Goal: Task Accomplishment & Management: Use online tool/utility

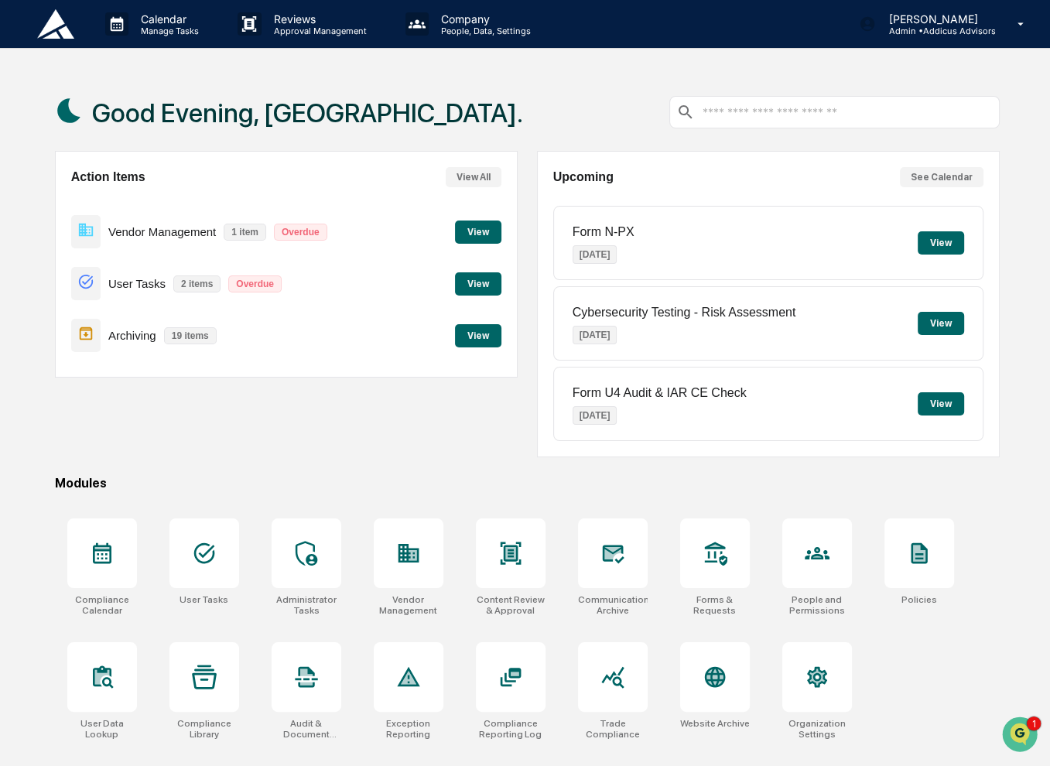
click at [474, 236] on button "View" at bounding box center [478, 232] width 46 height 23
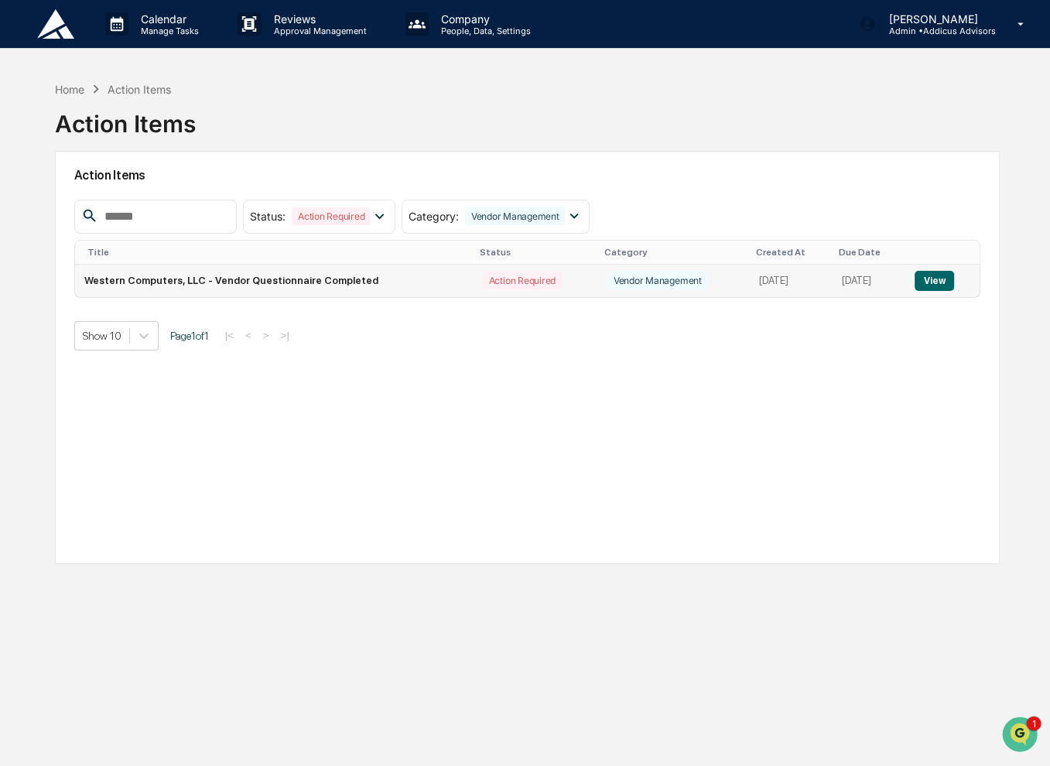
click at [932, 276] on button "View" at bounding box center [934, 281] width 39 height 20
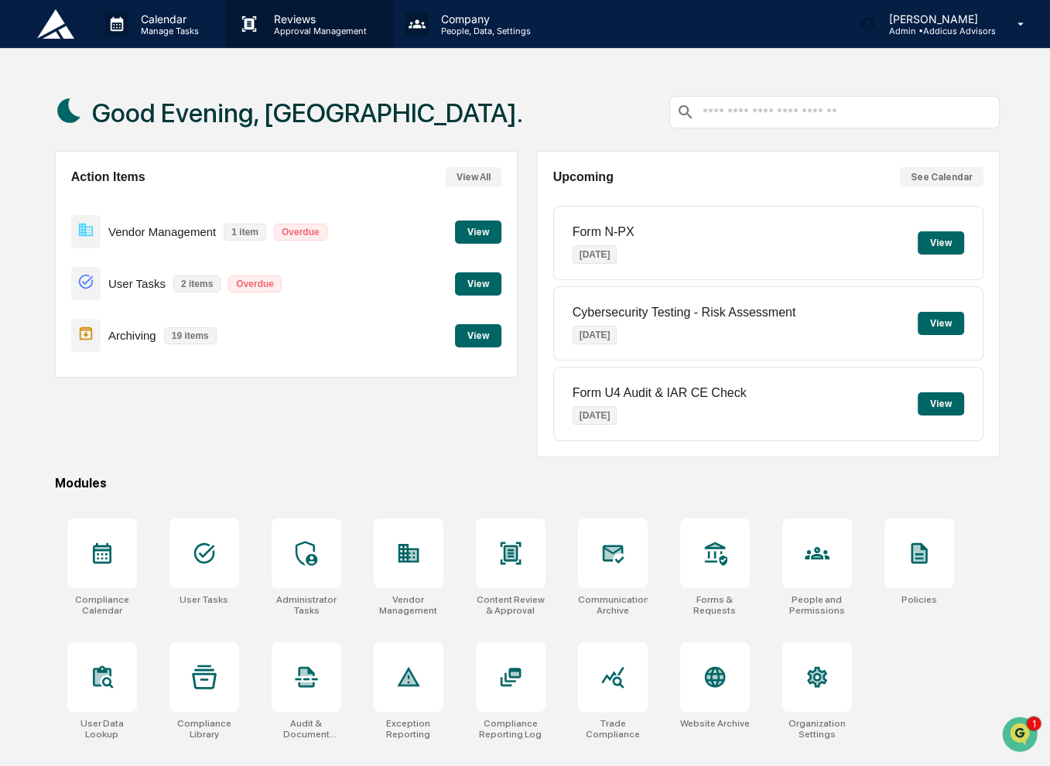
click at [294, 38] on div "Reviews Approval Management" at bounding box center [308, 24] width 167 height 48
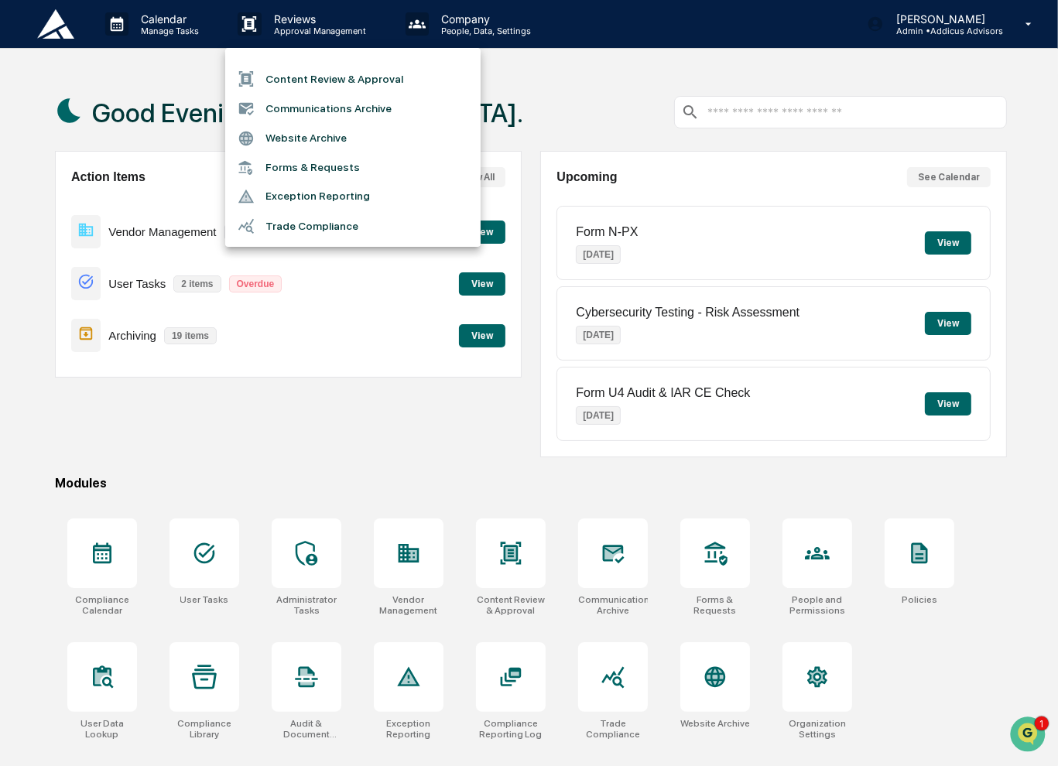
click at [308, 77] on li "Content Review & Approval" at bounding box center [352, 78] width 255 height 29
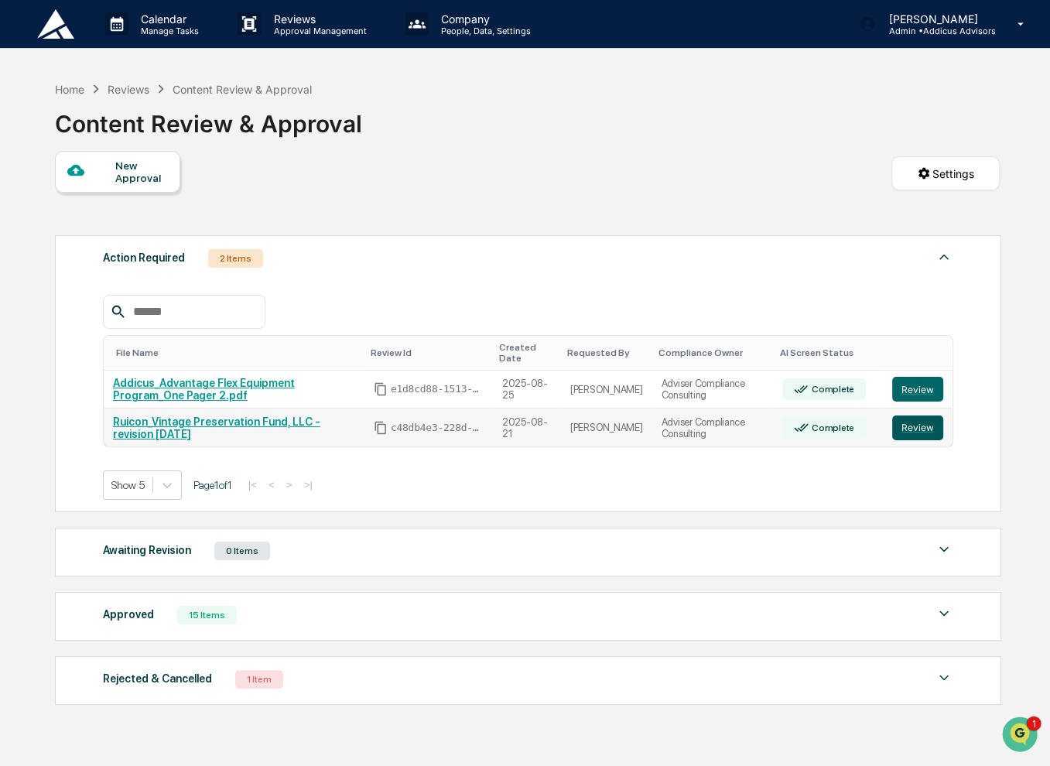
click at [912, 416] on button "Review" at bounding box center [917, 428] width 51 height 25
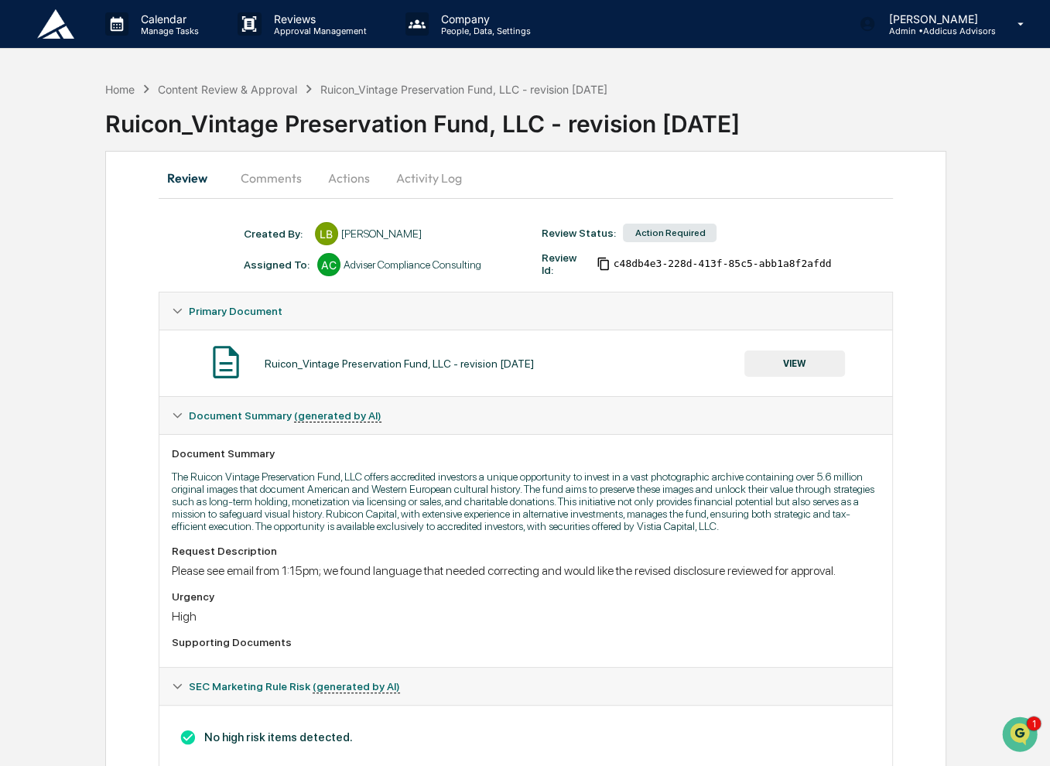
click at [275, 183] on button "Comments" at bounding box center [271, 177] width 86 height 37
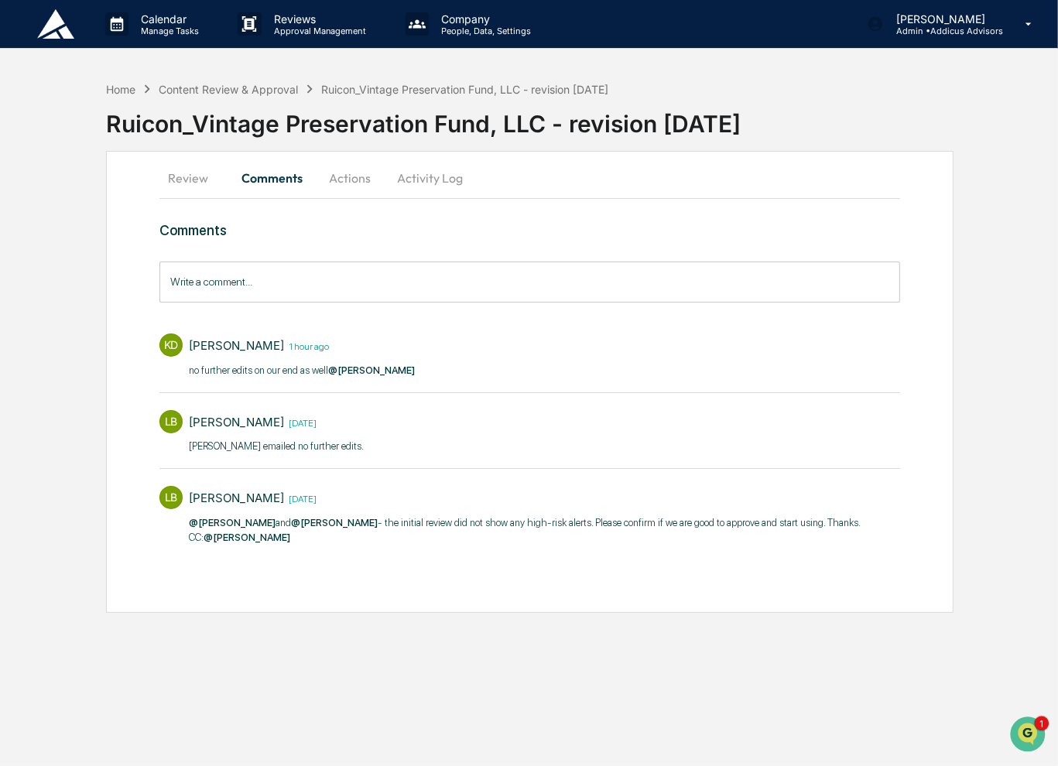
click at [353, 186] on button "Actions" at bounding box center [350, 177] width 70 height 37
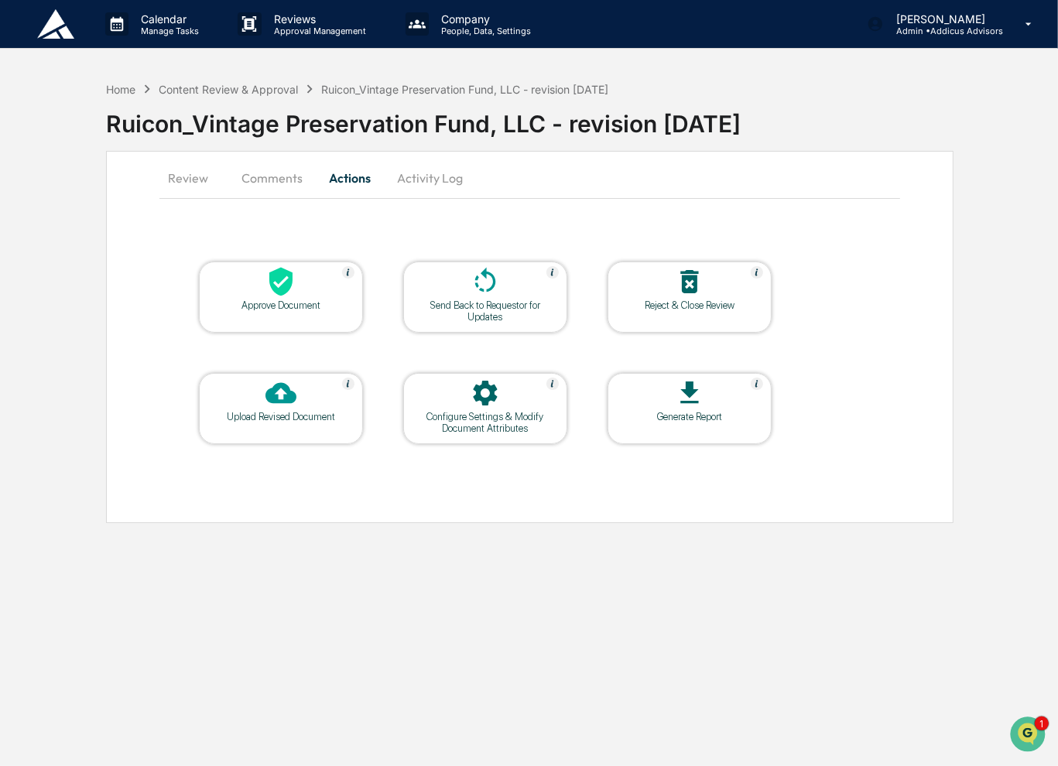
click at [296, 303] on div "Approve Document" at bounding box center [280, 305] width 139 height 12
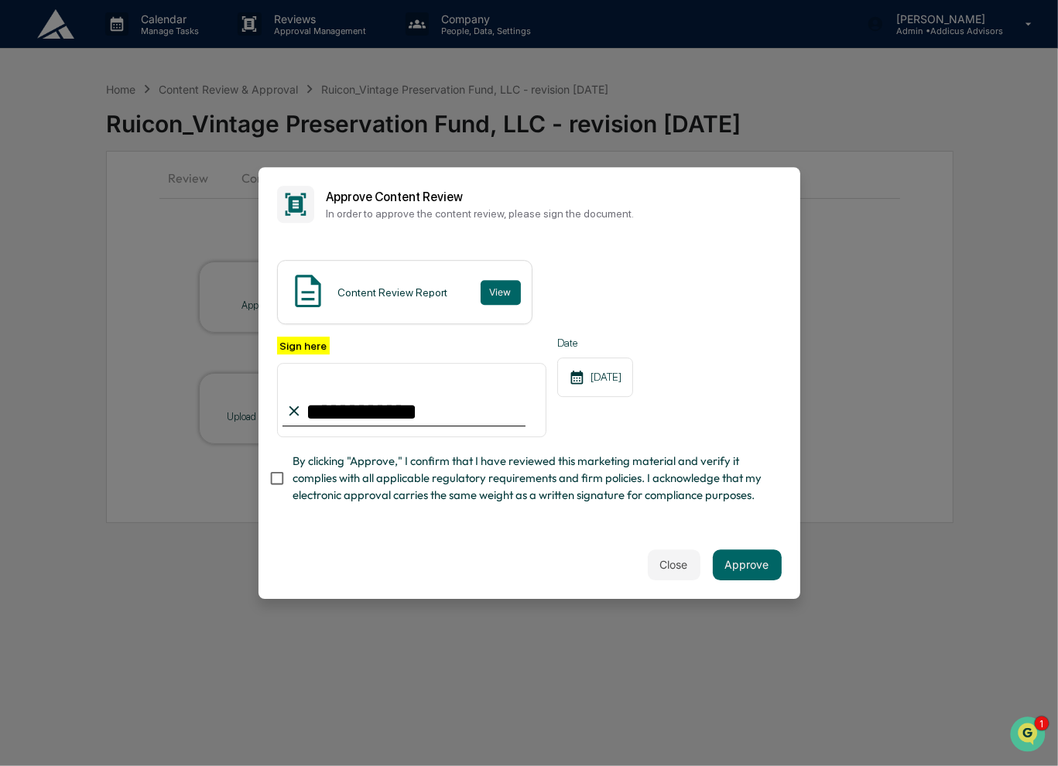
type input "**********"
click at [744, 563] on button "Approve" at bounding box center [747, 564] width 69 height 31
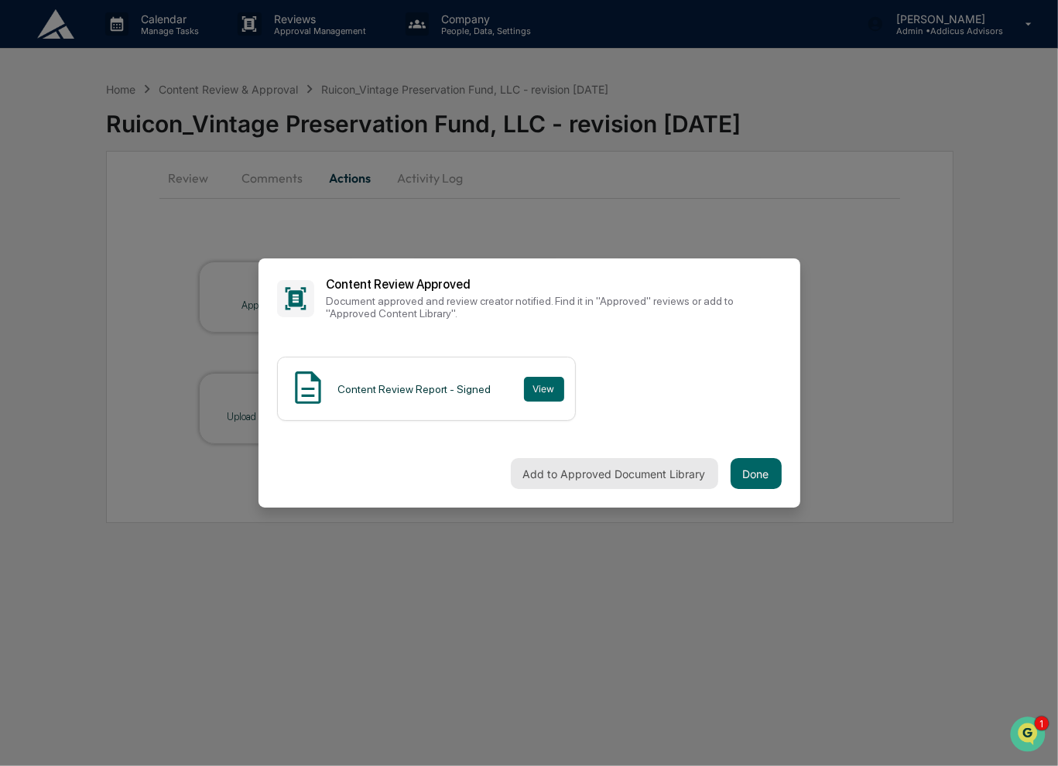
click at [672, 474] on button "Add to Approved Document Library" at bounding box center [614, 473] width 207 height 31
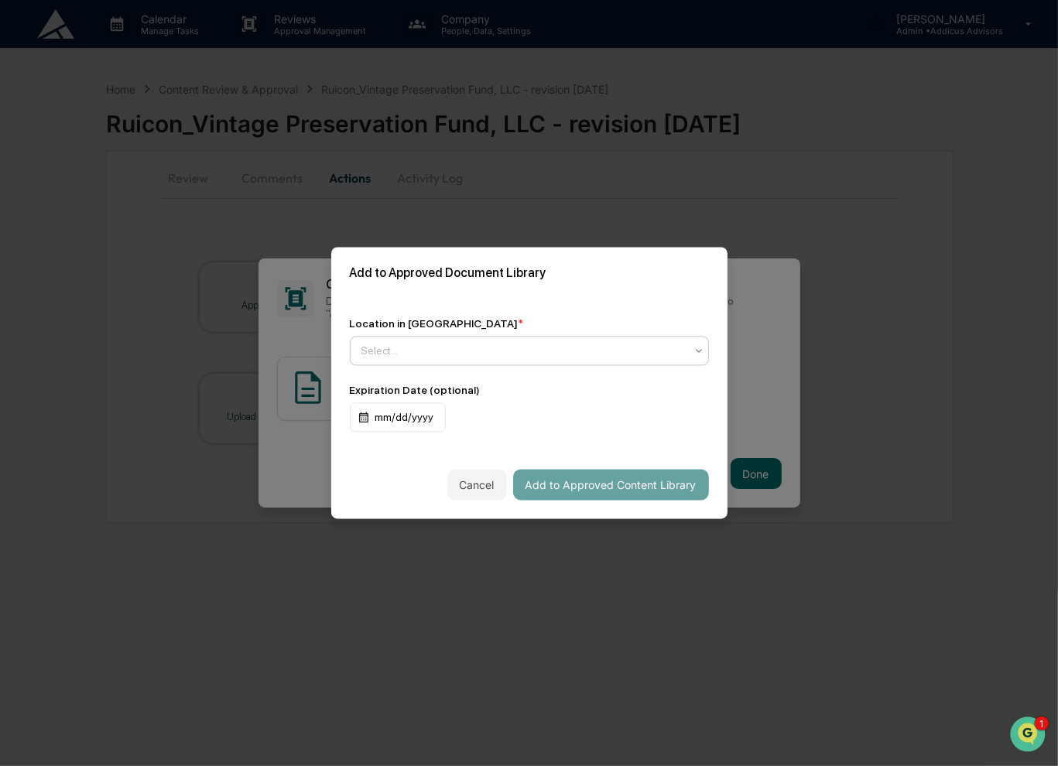
click at [554, 357] on div at bounding box center [522, 351] width 323 height 15
click at [557, 388] on div "Approved Content Library" at bounding box center [529, 387] width 357 height 31
click at [593, 491] on button "Add to Approved Content Library" at bounding box center [611, 485] width 196 height 31
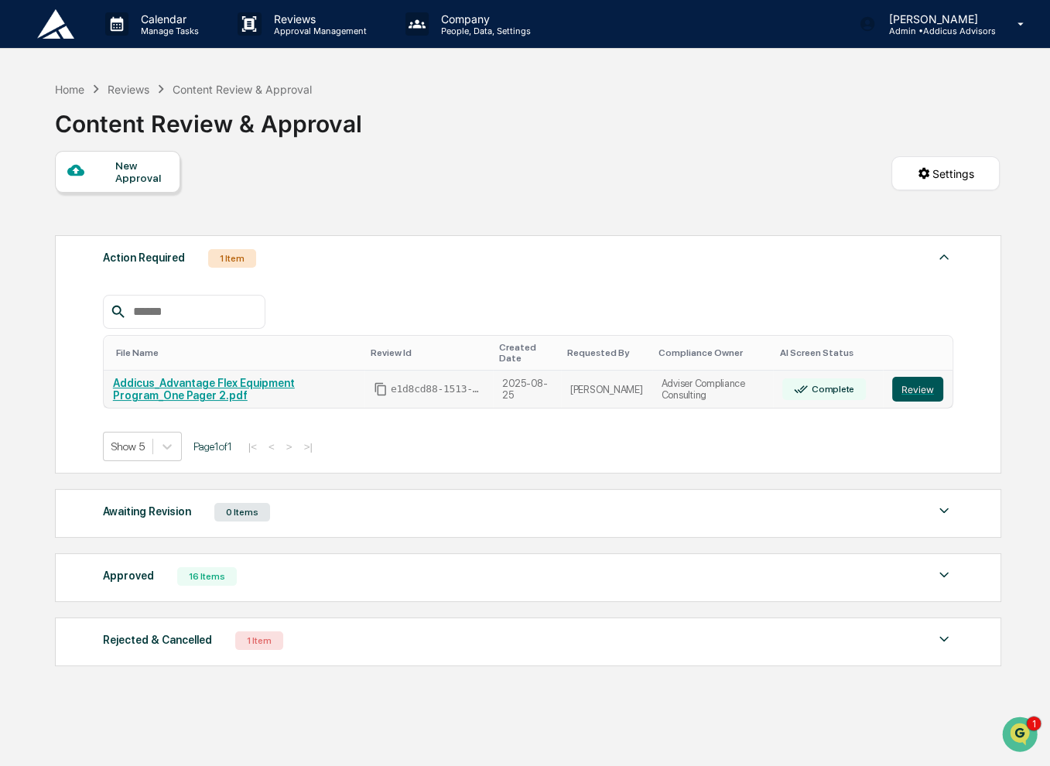
click at [920, 379] on button "Review" at bounding box center [917, 389] width 51 height 25
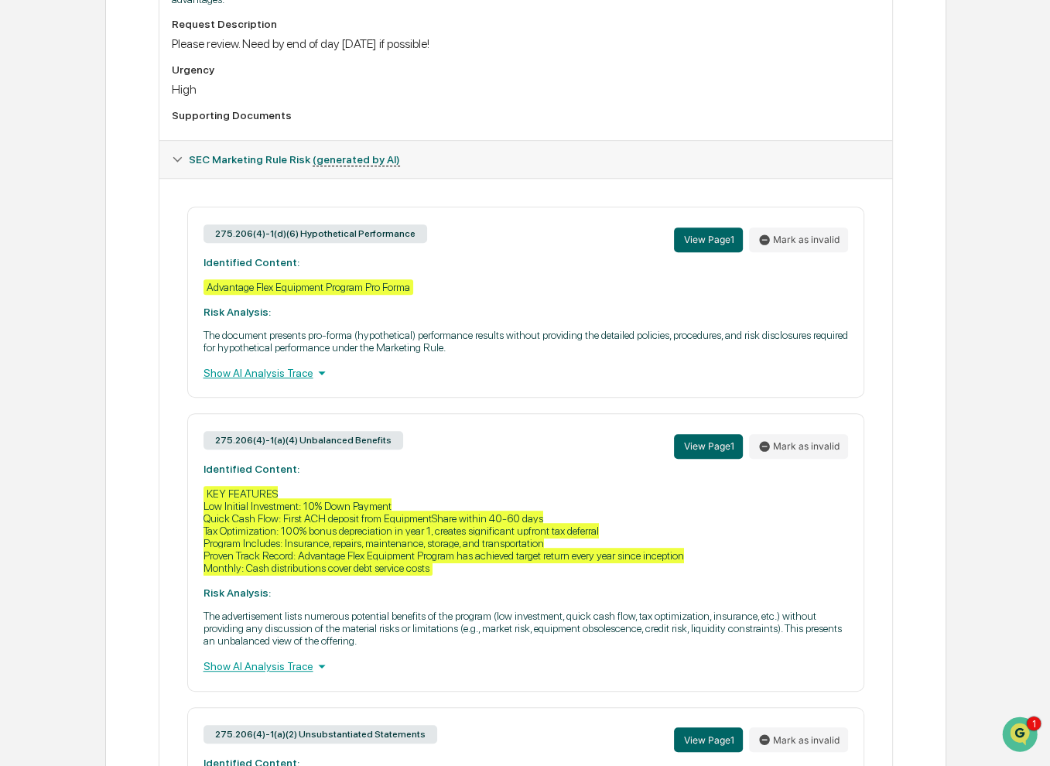
scroll to position [542, 0]
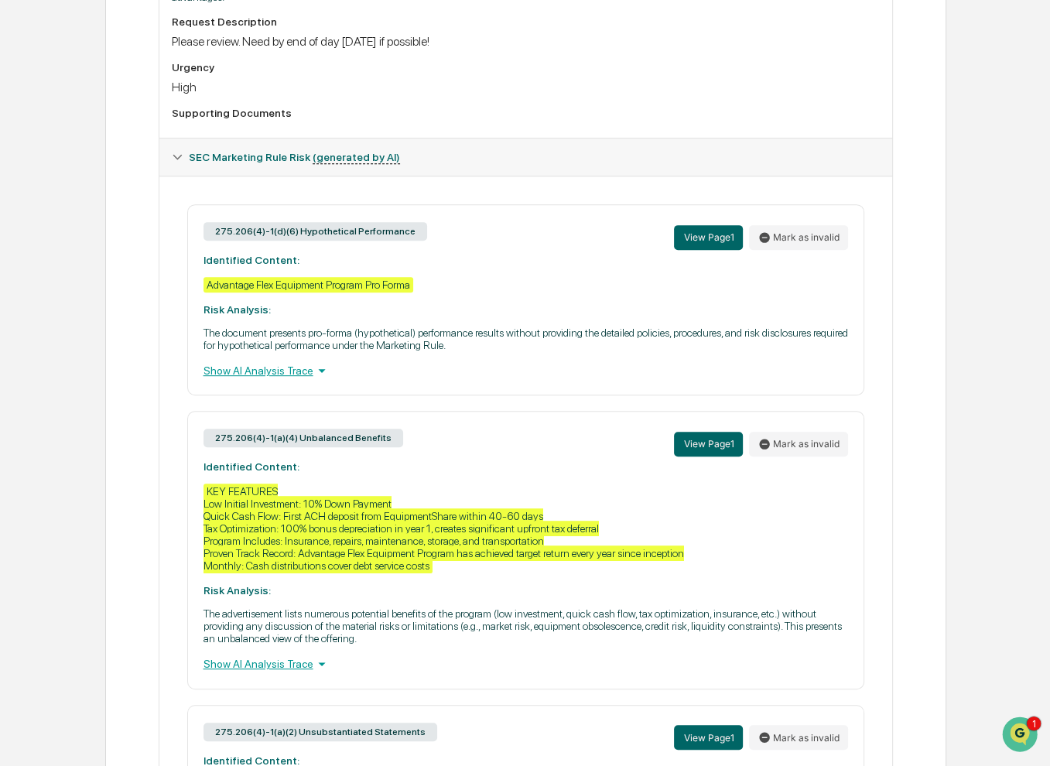
click at [300, 379] on div "Show AI Analysis Trace" at bounding box center [526, 370] width 645 height 17
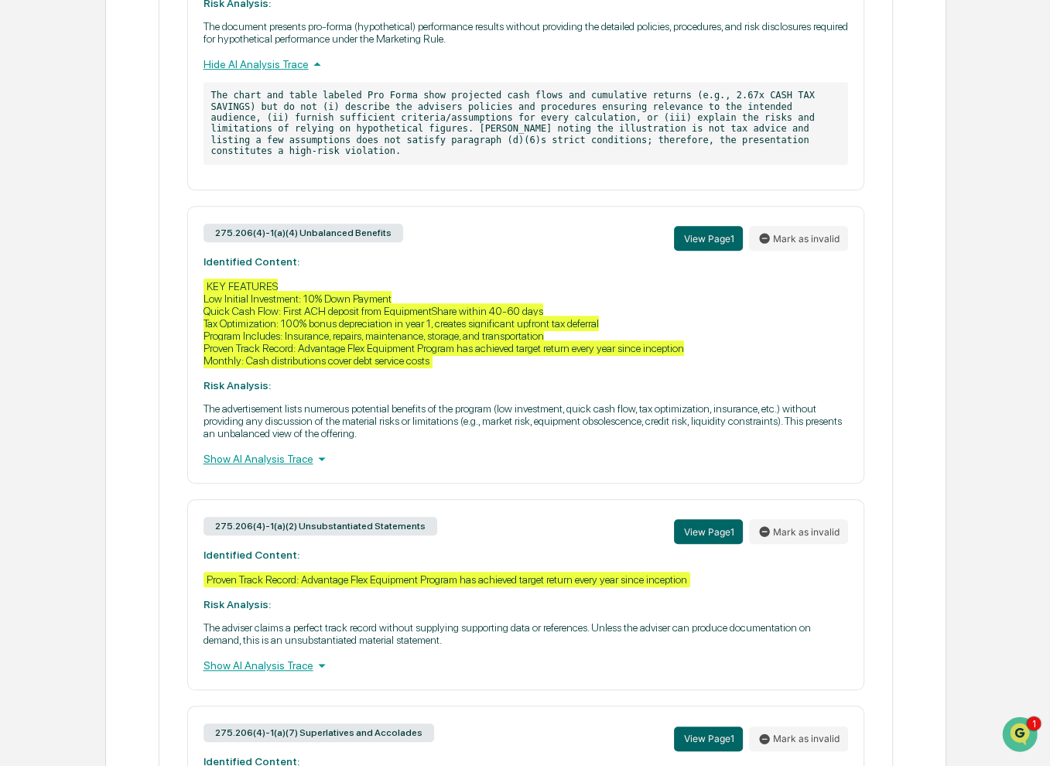
scroll to position [851, 0]
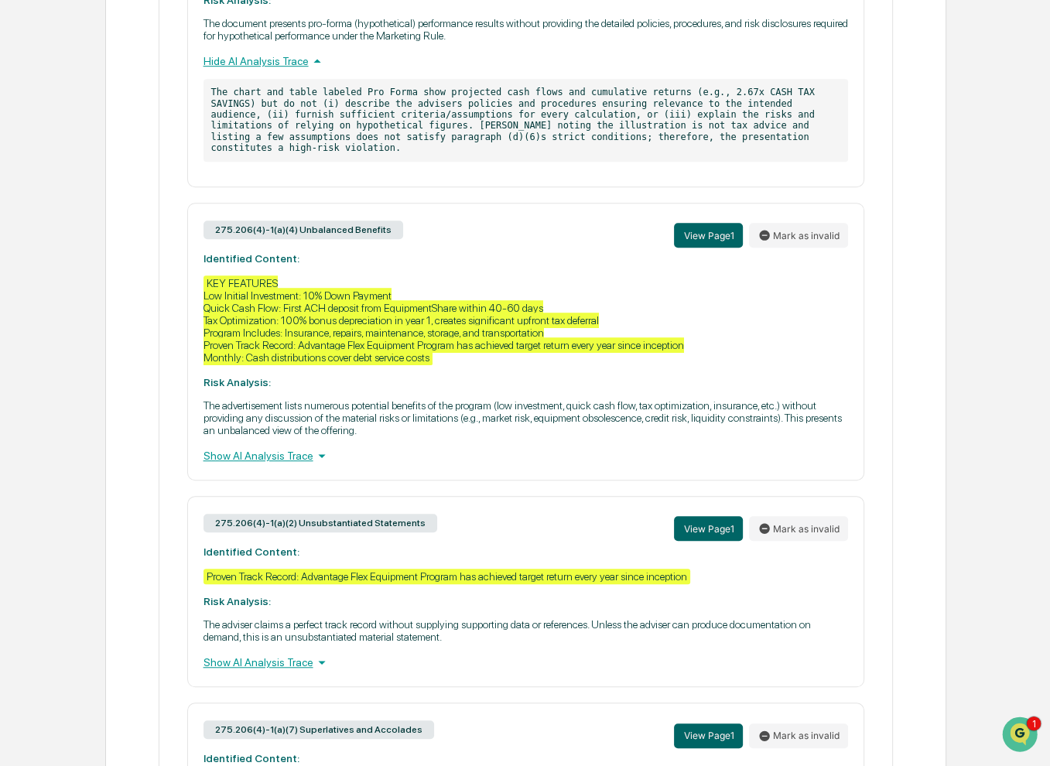
click at [292, 464] on div "Show AI Analysis Trace" at bounding box center [526, 455] width 645 height 17
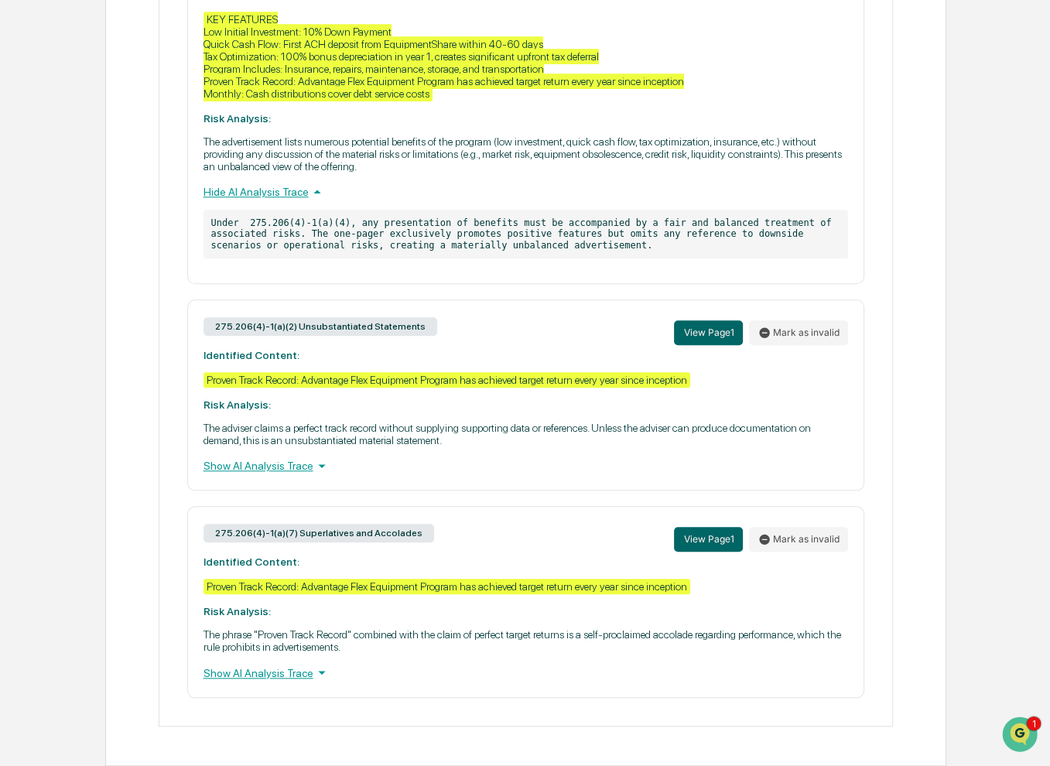
scroll to position [1131, 0]
click at [280, 468] on div "Show AI Analysis Trace" at bounding box center [526, 465] width 645 height 17
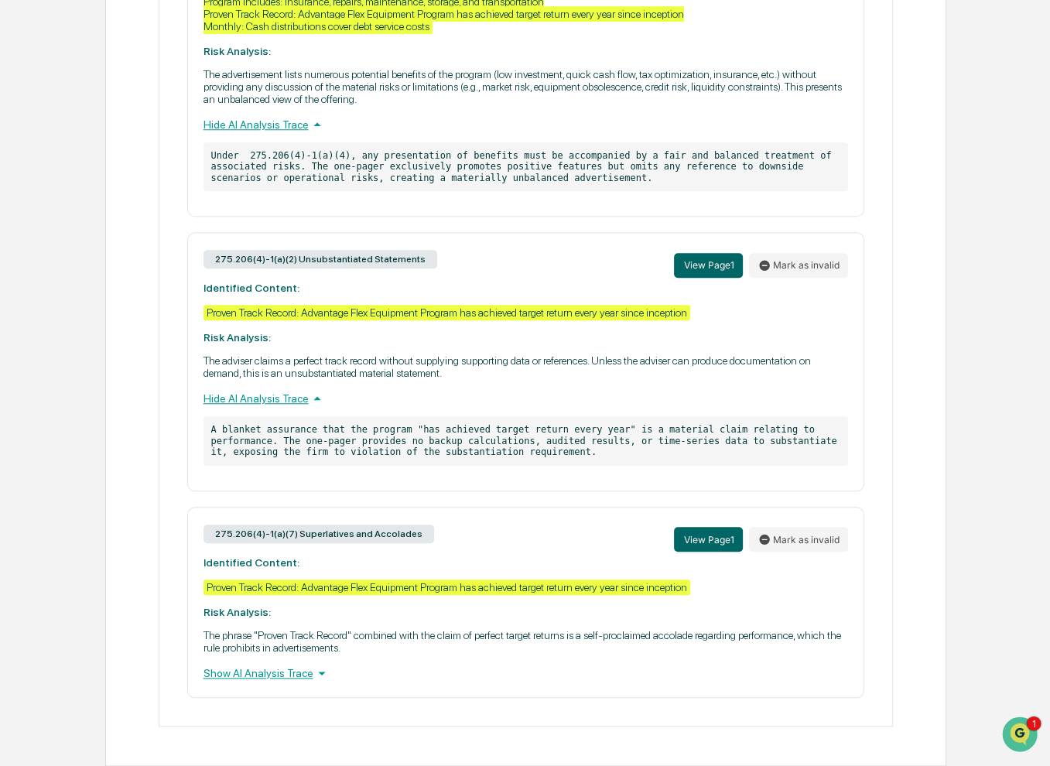
scroll to position [1198, 0]
click at [291, 676] on div "Show AI Analysis Trace" at bounding box center [526, 673] width 645 height 17
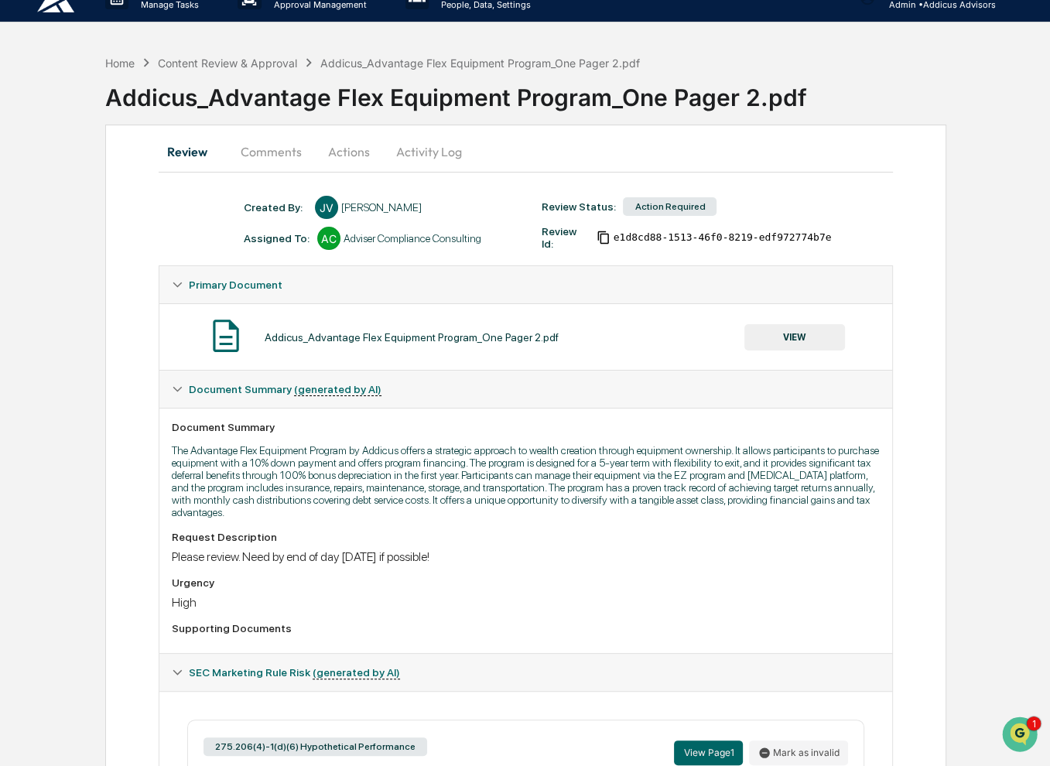
scroll to position [0, 0]
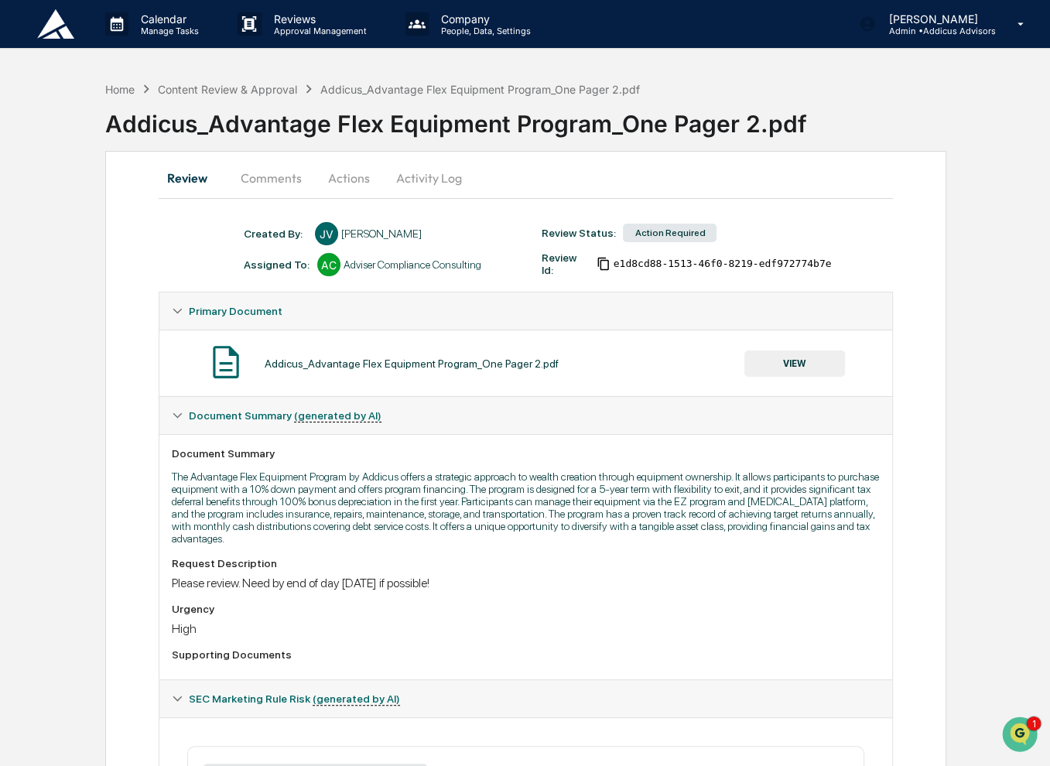
click at [282, 180] on button "Comments" at bounding box center [271, 177] width 86 height 37
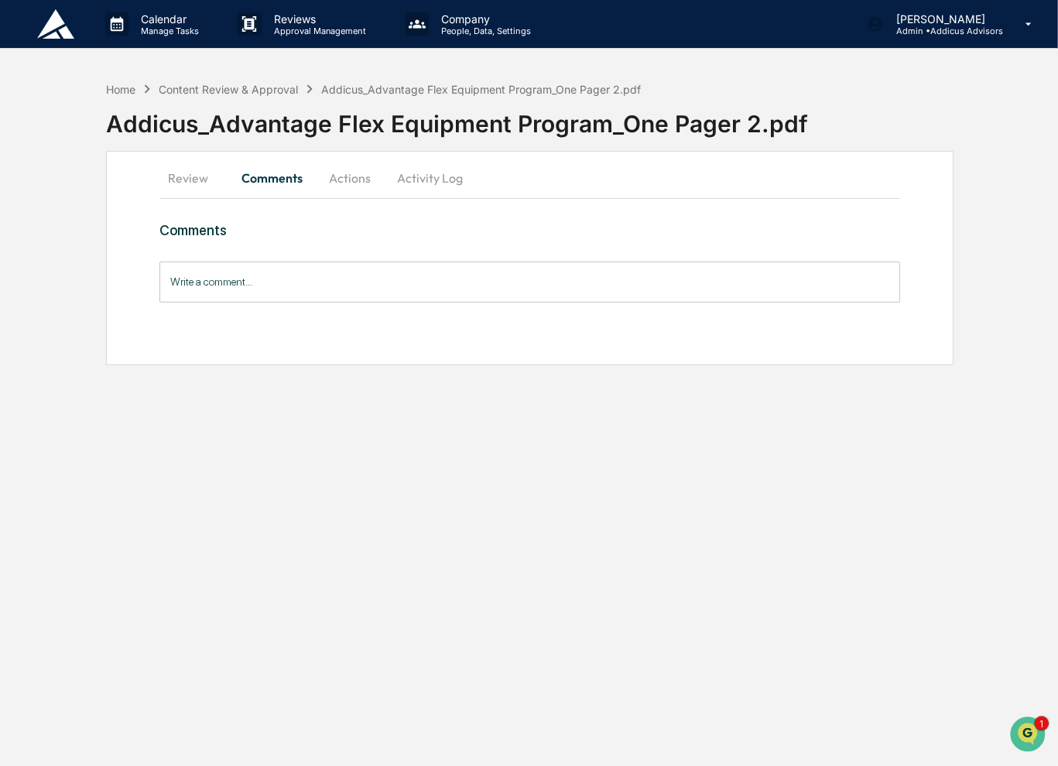
click at [366, 282] on input "Write a comment..." at bounding box center [529, 282] width 741 height 41
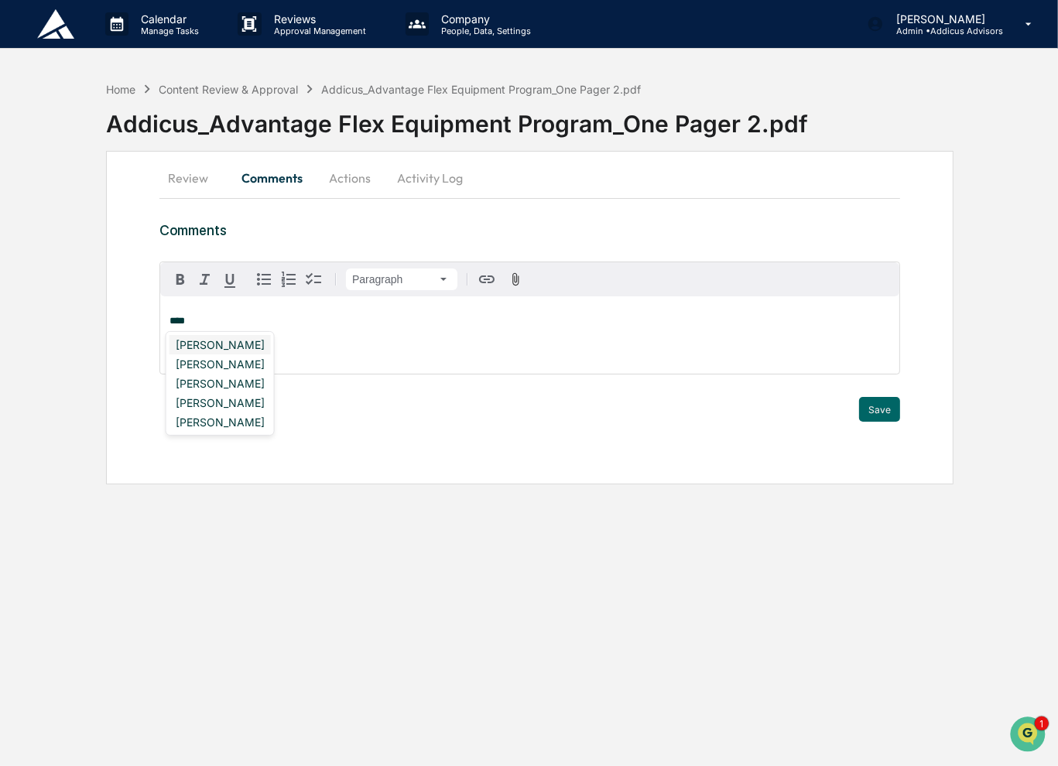
click at [248, 351] on div "Kelly Van Deusen" at bounding box center [219, 344] width 101 height 19
click at [226, 351] on div "[PERSON_NAME]" at bounding box center [219, 344] width 101 height 19
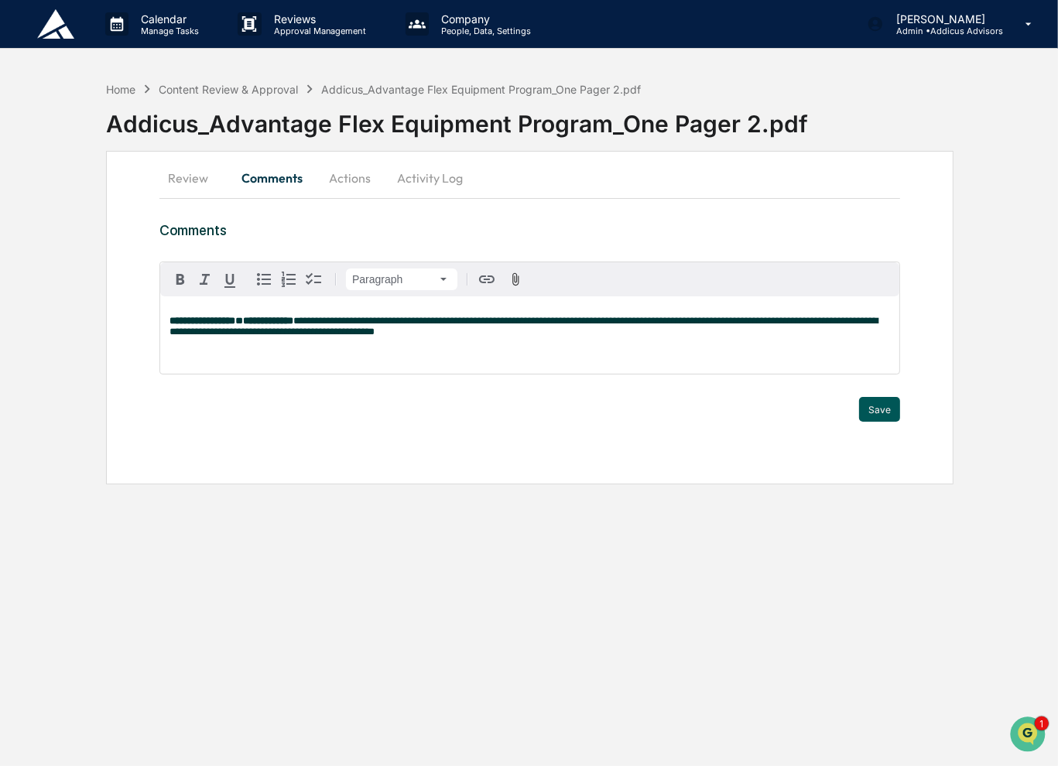
click at [878, 407] on button "Save" at bounding box center [879, 409] width 41 height 25
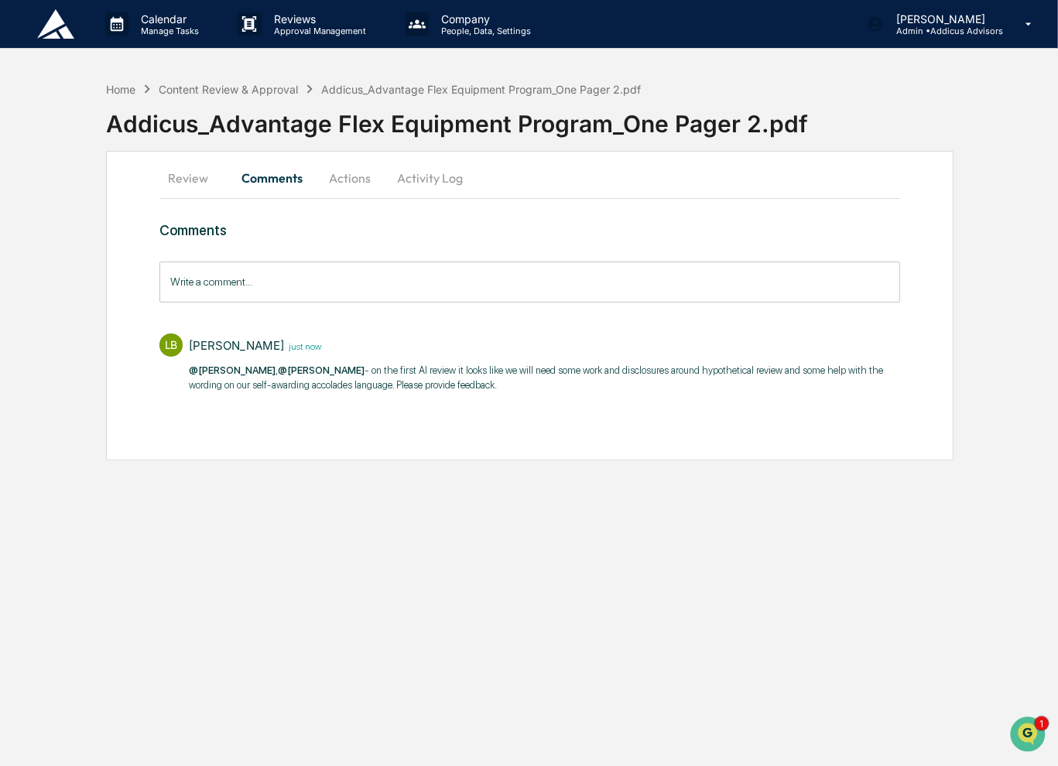
click at [189, 180] on button "Review" at bounding box center [194, 177] width 70 height 37
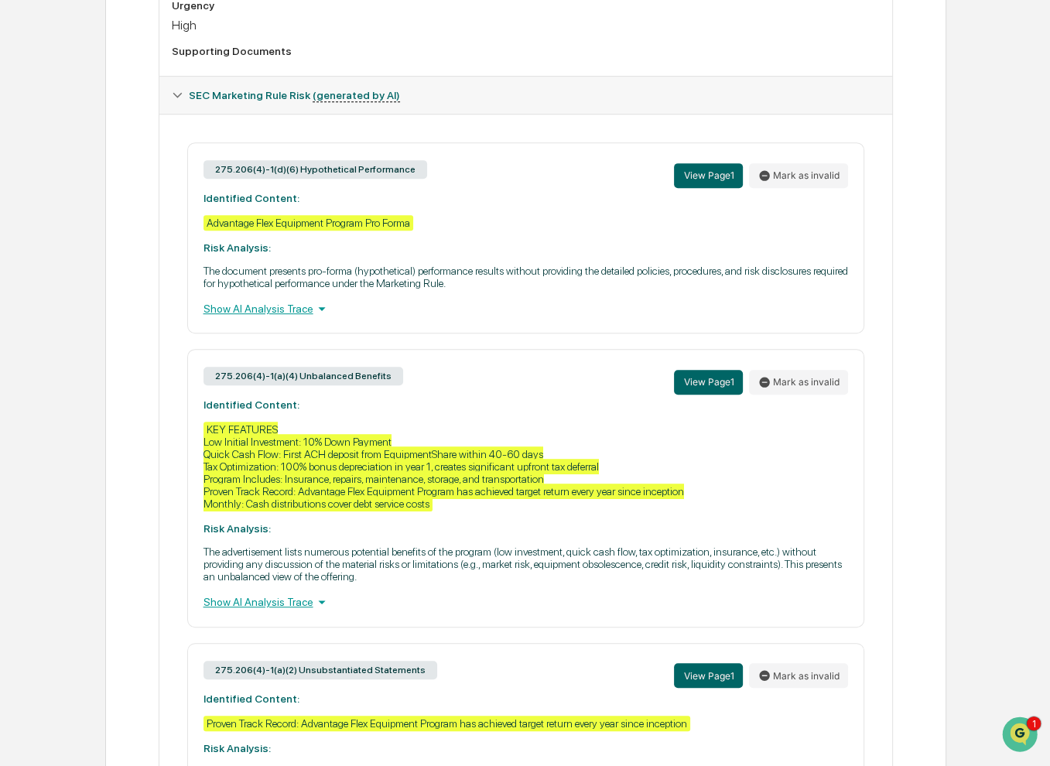
scroll to position [619, 0]
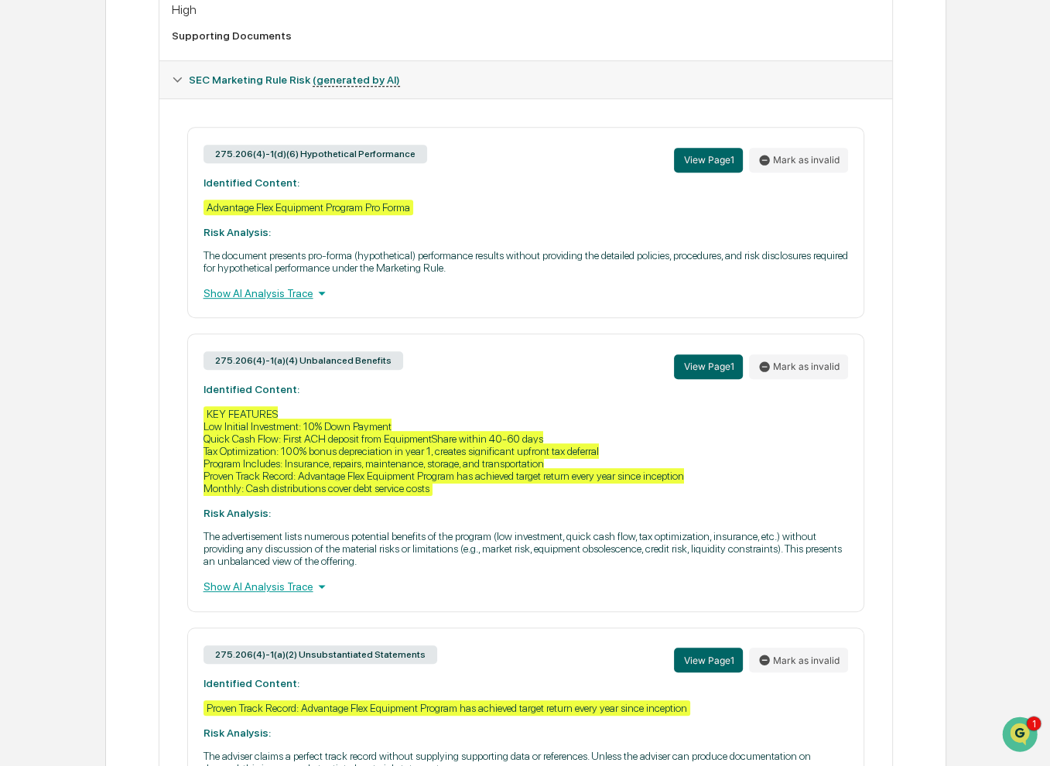
click at [281, 595] on div "Show AI Analysis Trace" at bounding box center [526, 586] width 645 height 17
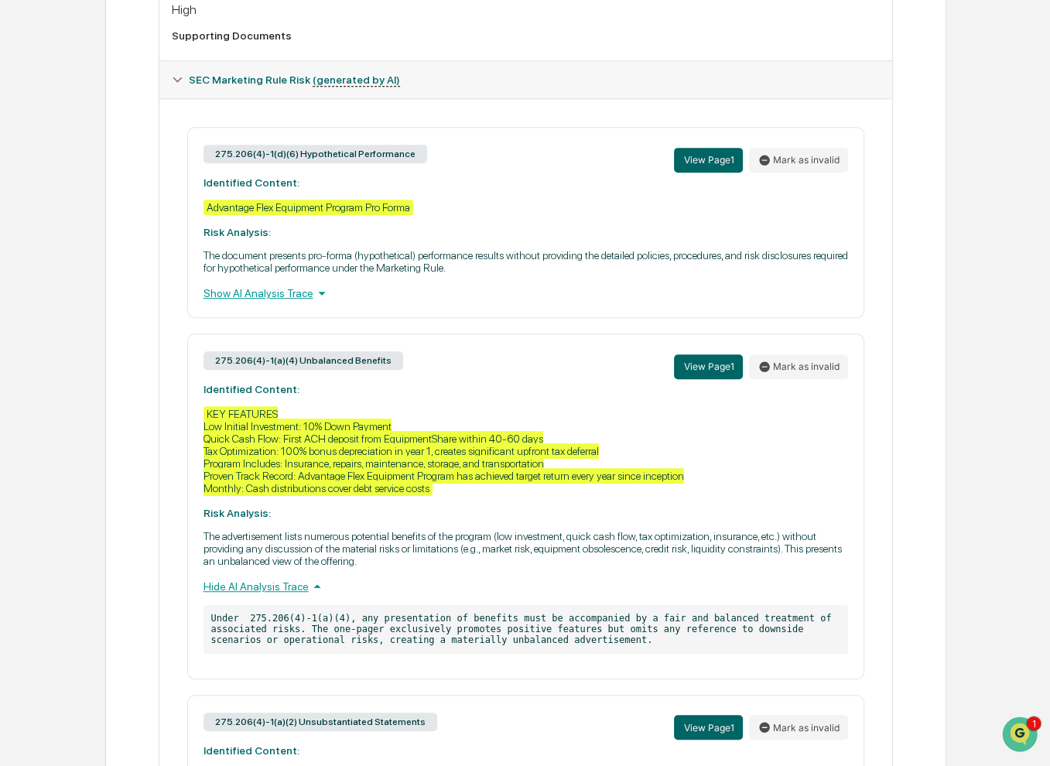
scroll to position [929, 0]
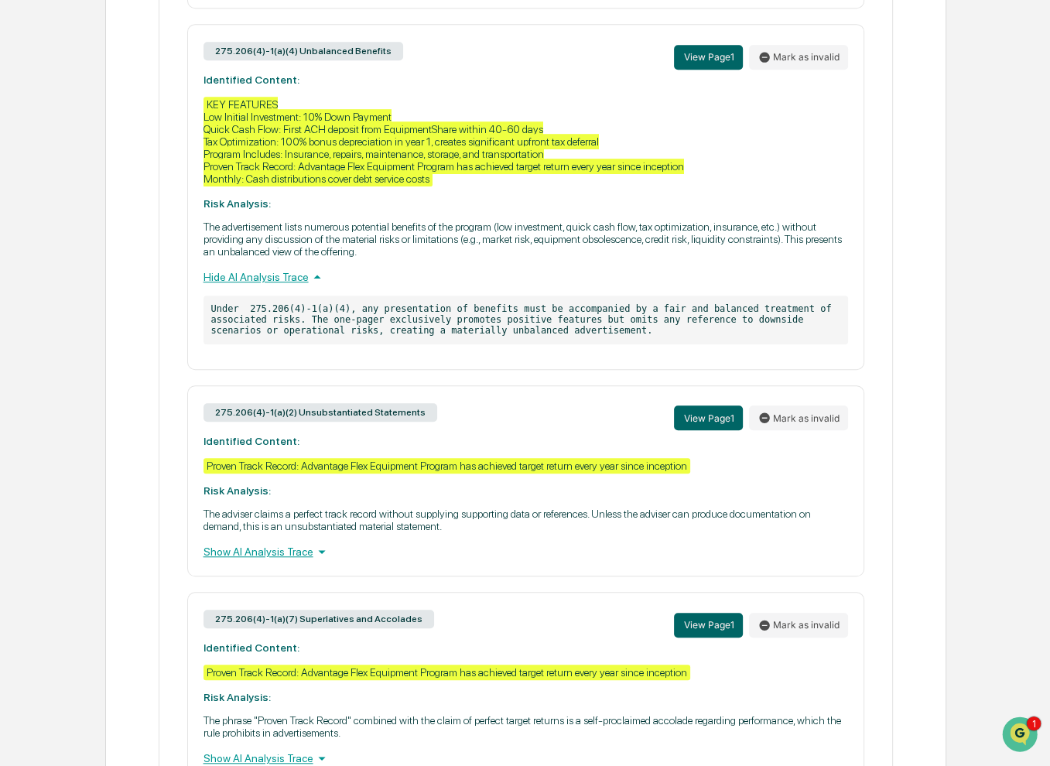
click at [235, 560] on div "Show AI Analysis Trace" at bounding box center [526, 551] width 645 height 17
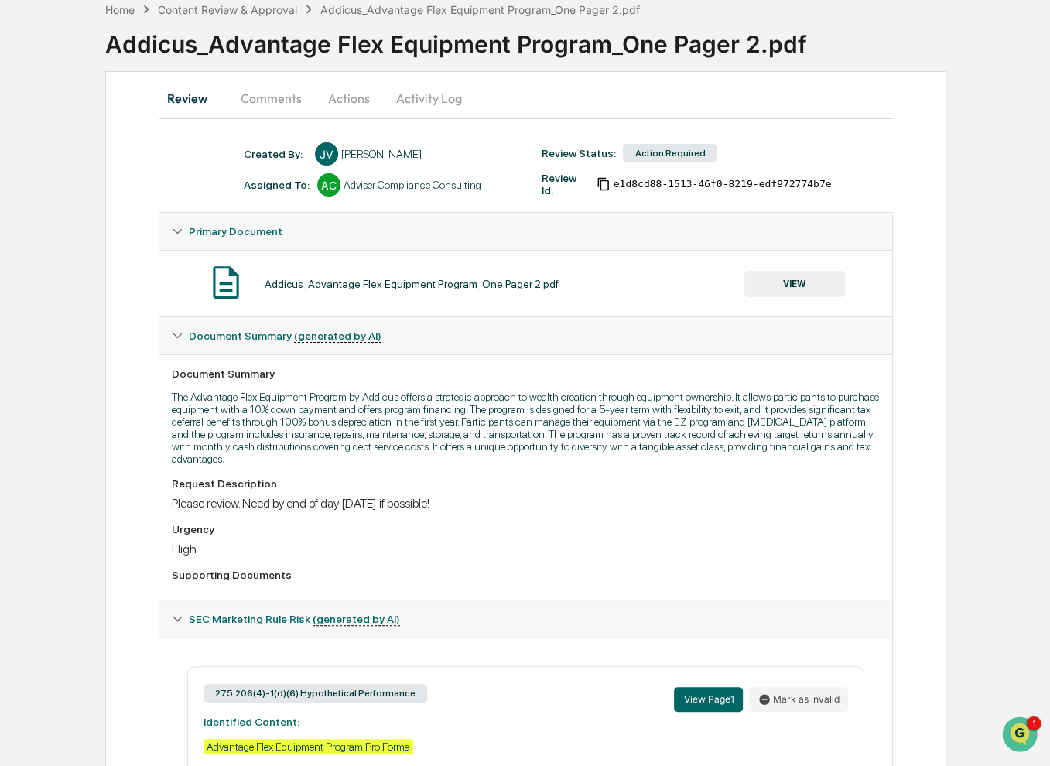
scroll to position [0, 0]
